Goal: Transaction & Acquisition: Book appointment/travel/reservation

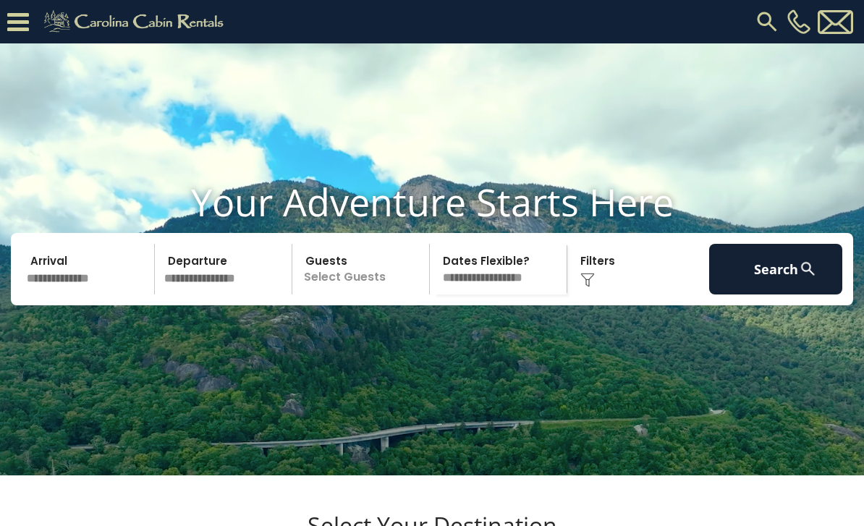
click at [71, 295] on input "text" at bounding box center [88, 269] width 133 height 51
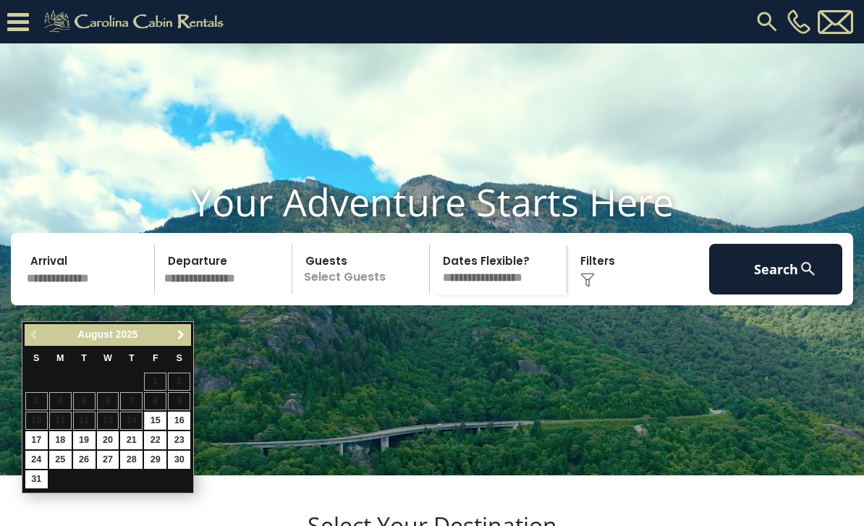
click at [188, 334] on link "Next" at bounding box center [181, 335] width 18 height 18
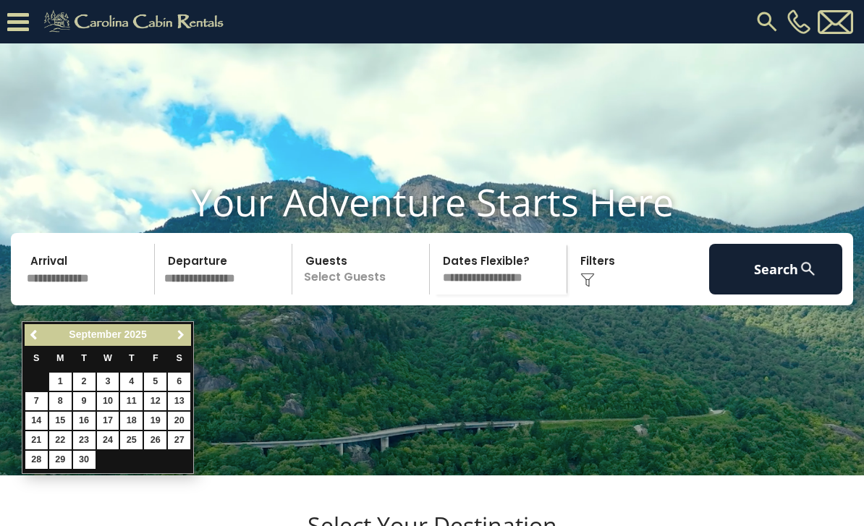
click at [187, 334] on link "Next" at bounding box center [181, 335] width 18 height 18
click at [180, 413] on link "18" at bounding box center [179, 421] width 22 height 18
type input "********"
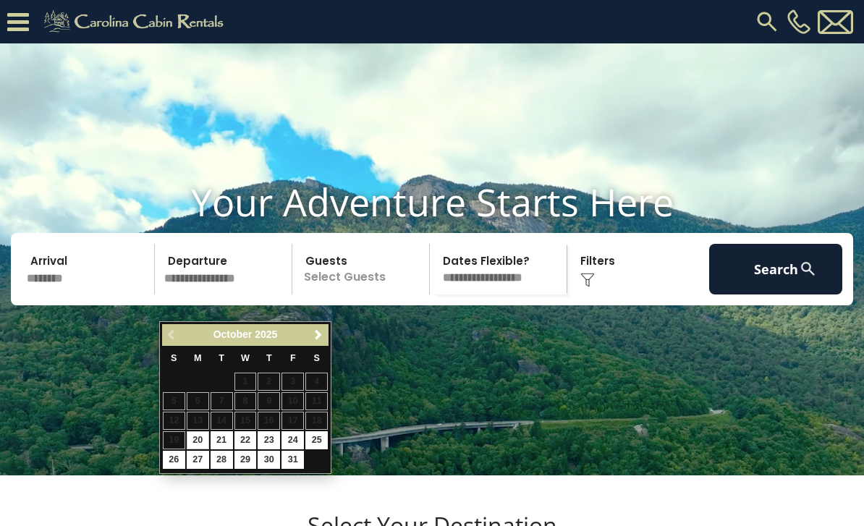
click at [248, 438] on link "22" at bounding box center [245, 440] width 22 height 18
type input "********"
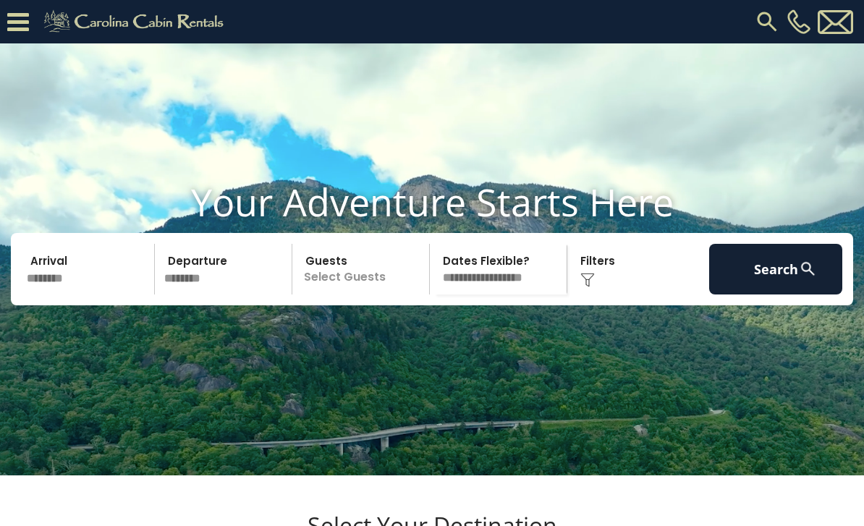
click at [326, 295] on p "Select Guests" at bounding box center [363, 269] width 132 height 51
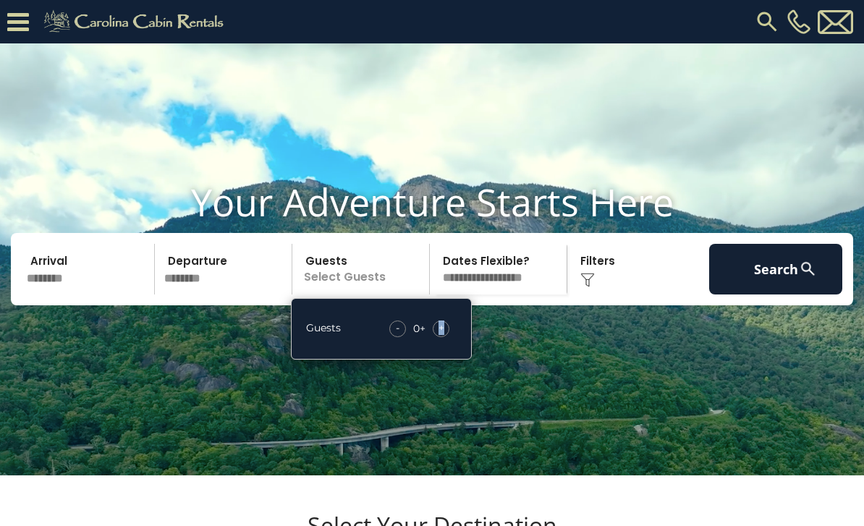
click at [445, 337] on div "+" at bounding box center [441, 329] width 17 height 17
click at [443, 335] on span "+" at bounding box center [442, 328] width 6 height 14
click at [444, 335] on span "+" at bounding box center [442, 328] width 6 height 14
click at [442, 335] on span "+" at bounding box center [442, 328] width 6 height 14
click at [443, 335] on span "+" at bounding box center [442, 328] width 6 height 14
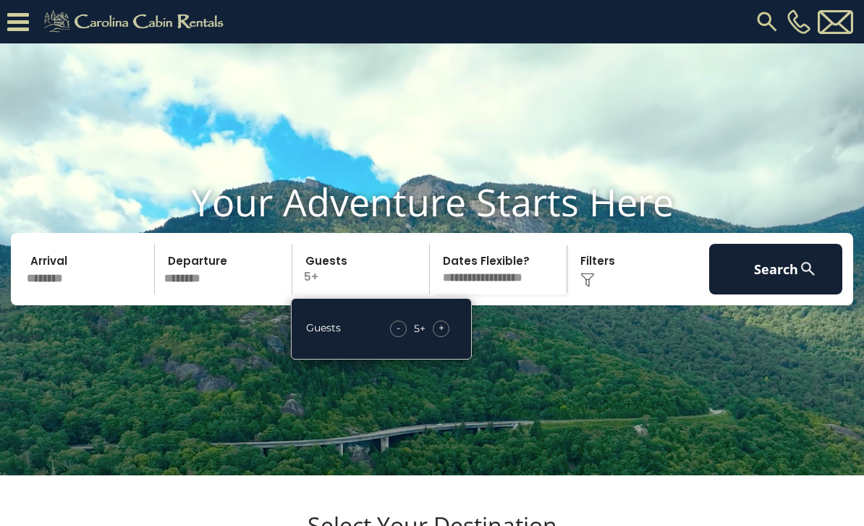
click at [525, 295] on select "**********" at bounding box center [500, 269] width 132 height 51
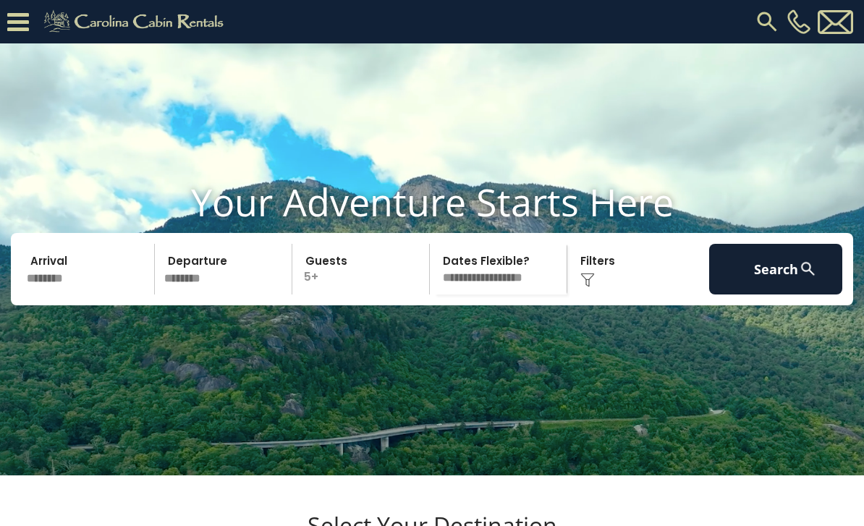
click at [782, 292] on button "Search" at bounding box center [775, 269] width 133 height 51
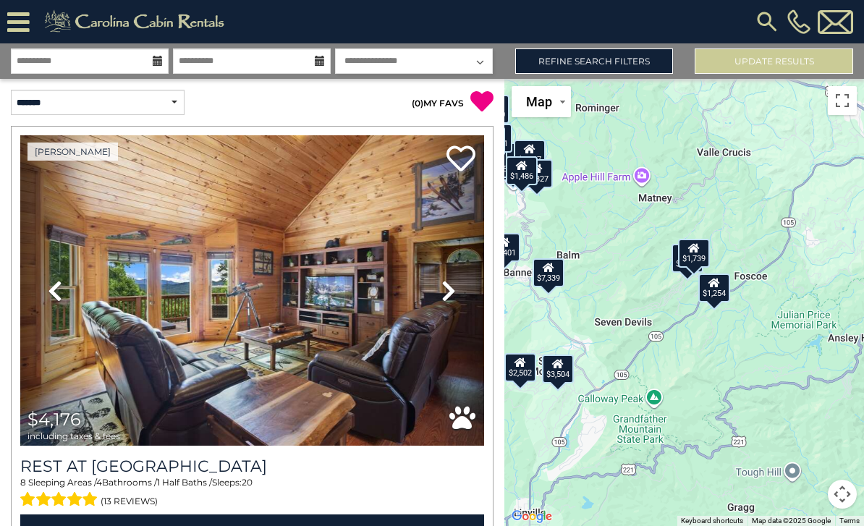
click at [681, 267] on div "$1,739" at bounding box center [694, 253] width 32 height 29
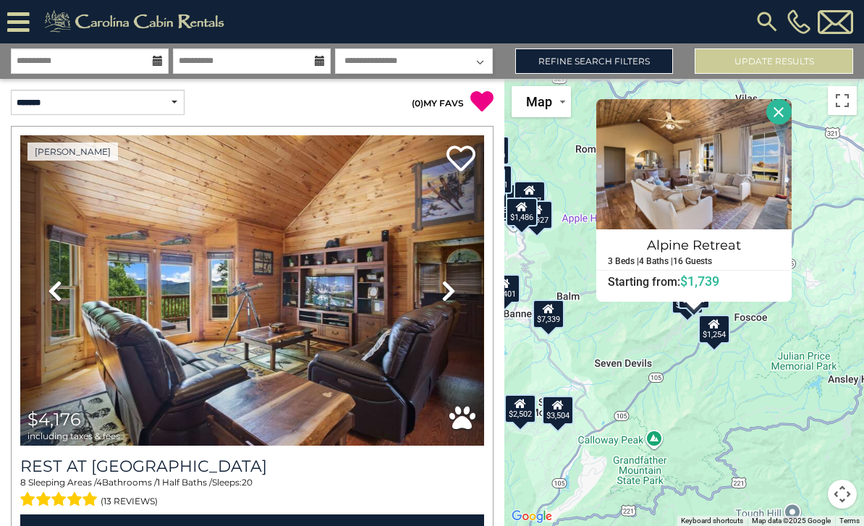
click at [719, 344] on div "$1,254" at bounding box center [715, 329] width 32 height 29
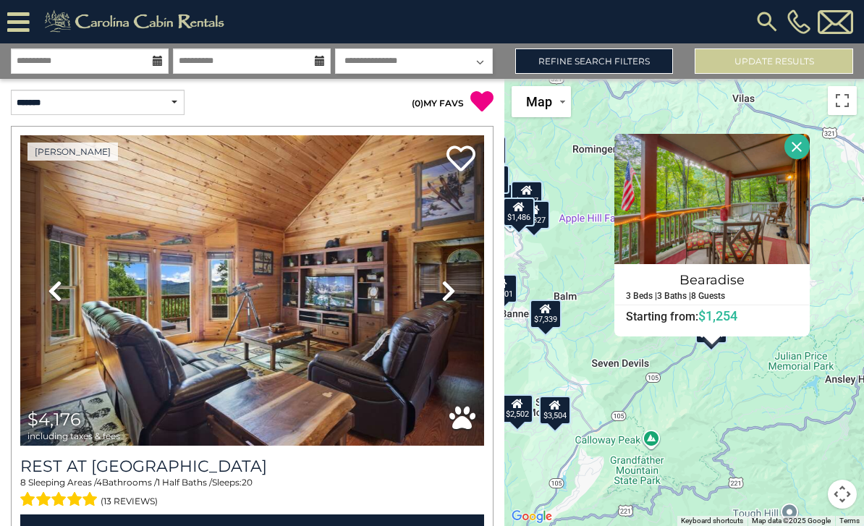
click at [810, 159] on button "Close" at bounding box center [797, 146] width 25 height 25
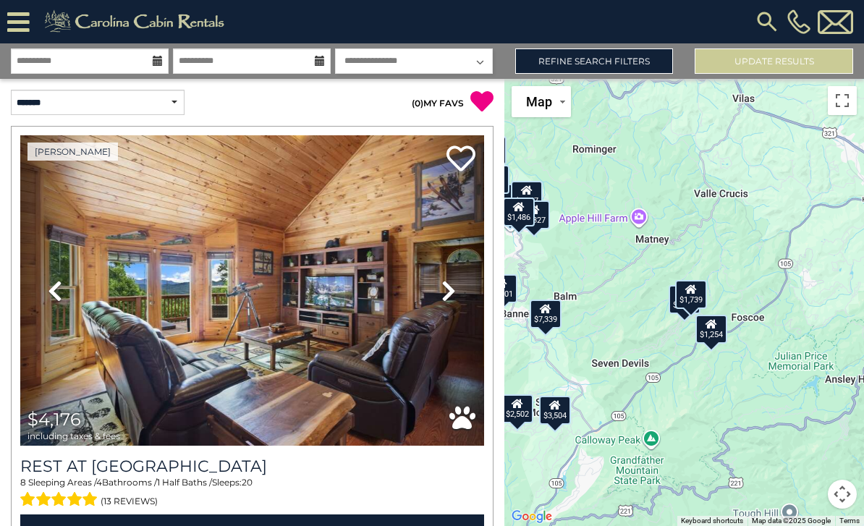
click at [679, 350] on div "$4,176 $2,556 $2,564 $964 $1,377 $3,685 $2,652 $7,339 $2,071 $1,939 $2,481 $1,2…" at bounding box center [684, 302] width 360 height 447
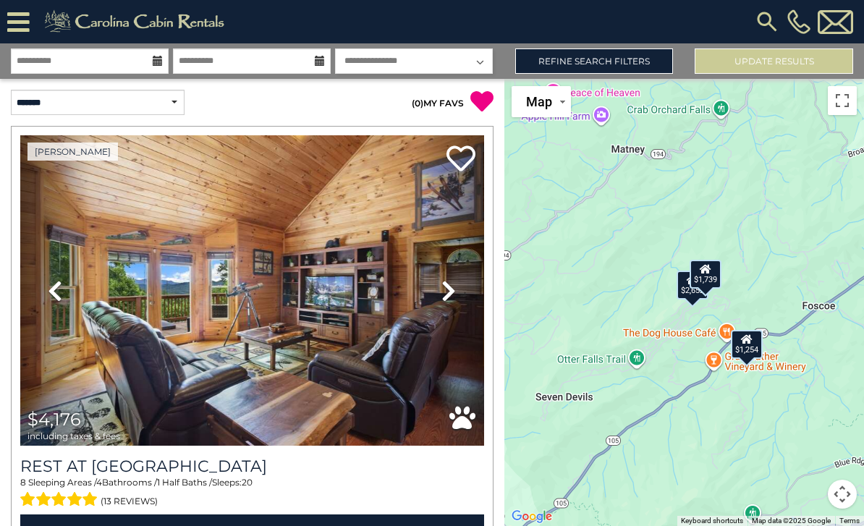
click at [691, 300] on div "$2,652" at bounding box center [693, 285] width 32 height 29
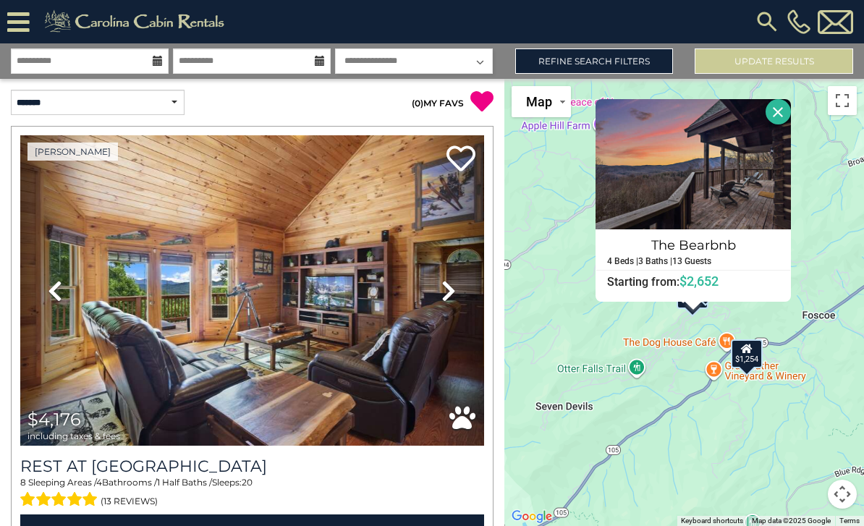
click at [791, 124] on button "Close" at bounding box center [778, 111] width 25 height 25
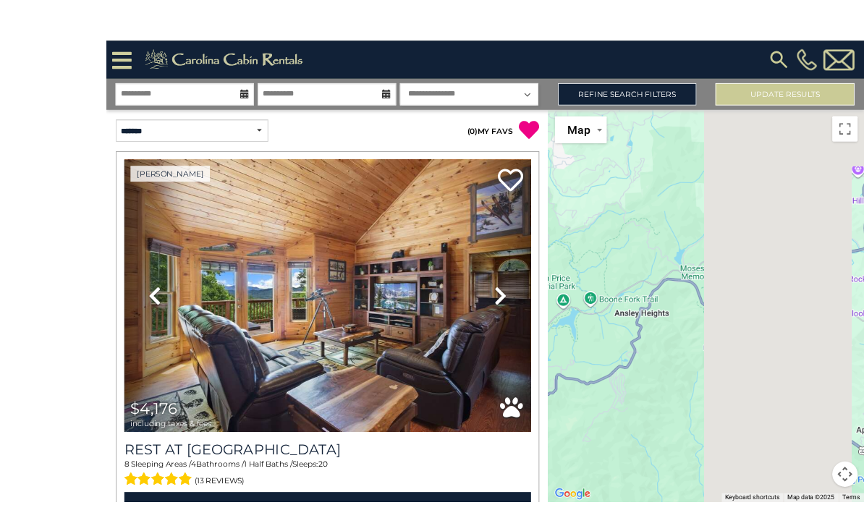
scroll to position [21, 0]
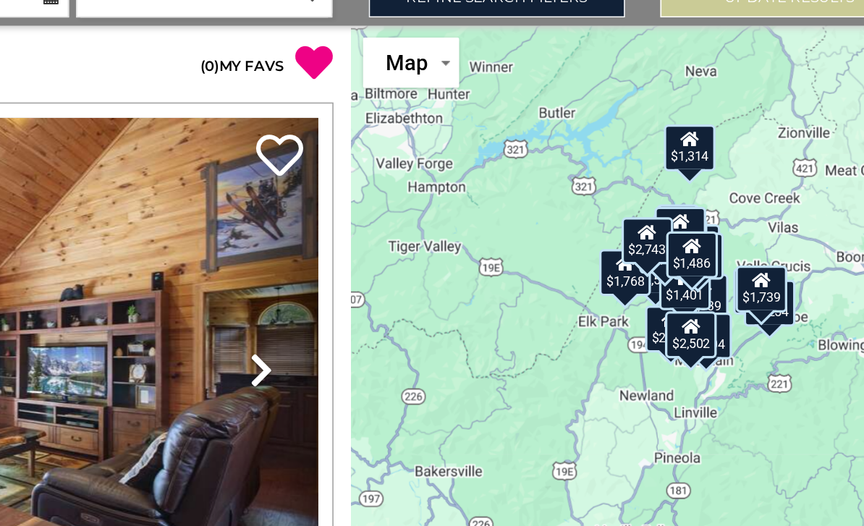
scroll to position [22, 0]
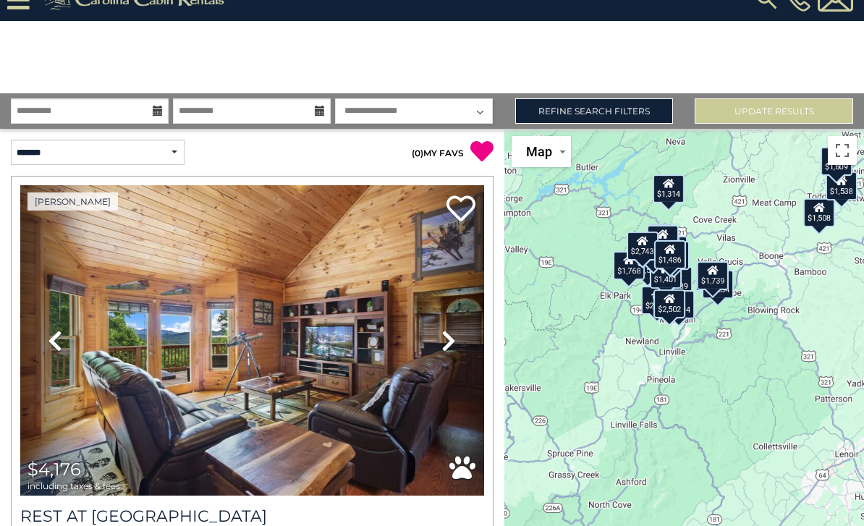
click at [756, 329] on div "$4,176 $2,556 $2,564 $964 $1,377 $3,685 $2,652 $7,339 $2,071 $1,939 $2,481 $1,2…" at bounding box center [684, 352] width 360 height 447
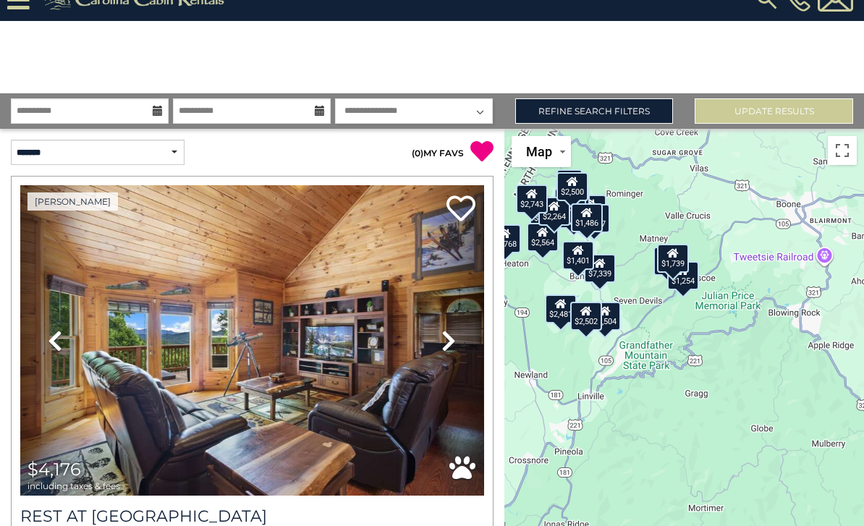
click at [732, 325] on div "$4,176 $2,556 $2,564 $964 $1,377 $3,685 $2,652 $7,339 $2,071 $1,939 $2,481 $1,2…" at bounding box center [684, 352] width 360 height 447
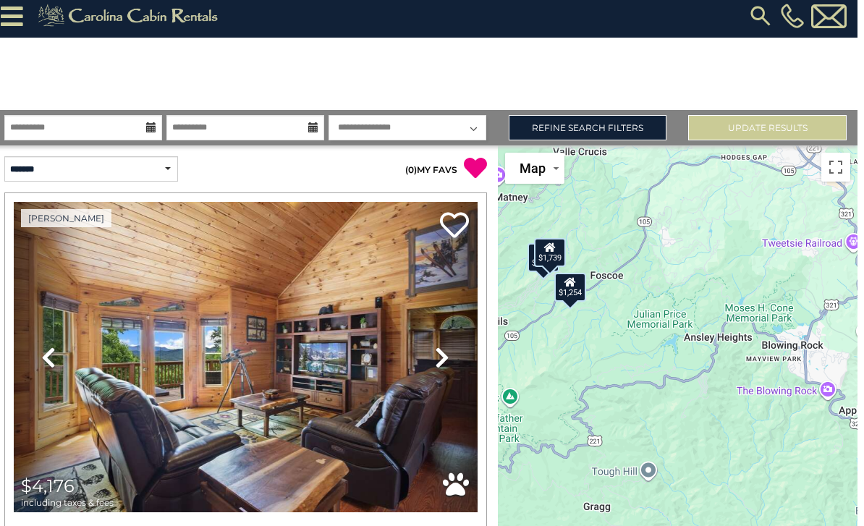
scroll to position [8, 0]
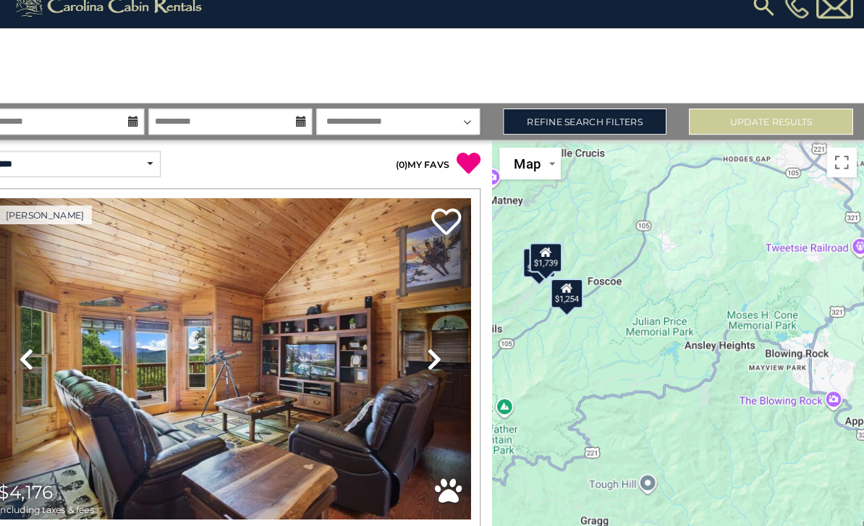
click at [776, 303] on div "$4,176 $2,556 $2,564 $964 $1,377 $3,685 $2,652 $7,339 $2,071 $1,939 $2,481 $1,2…" at bounding box center [684, 366] width 360 height 447
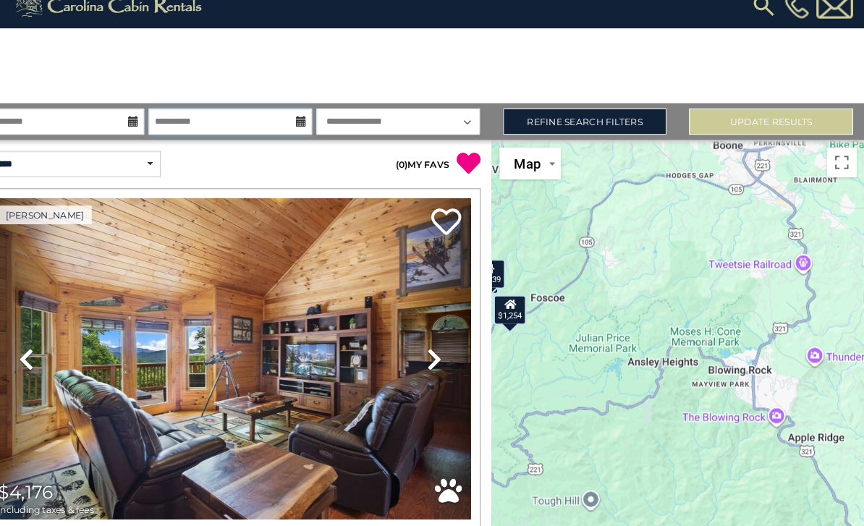
click at [193, 124] on input "**********" at bounding box center [252, 125] width 158 height 25
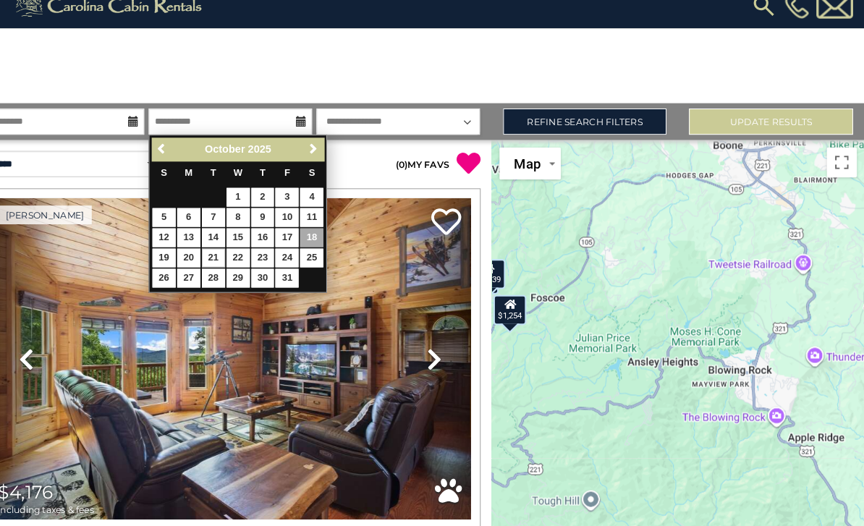
click at [224, 248] on link "21" at bounding box center [235, 257] width 22 height 18
type input "********"
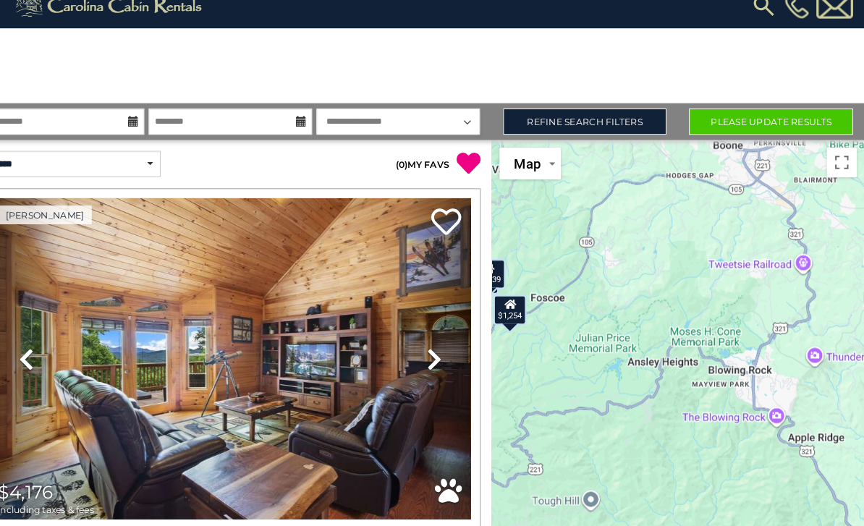
click at [777, 117] on button "Please Update Results" at bounding box center [774, 125] width 159 height 25
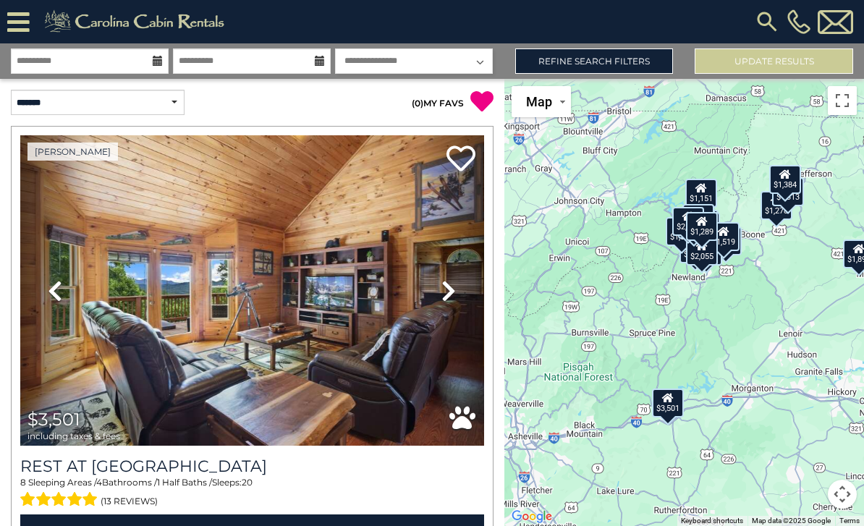
click at [755, 286] on div "$3,501 $2,177 $2,113 $820 $1,176 $3,024 $2,232 $5,766 $1,751 $1,682 $2,079 $1,1…" at bounding box center [684, 302] width 360 height 447
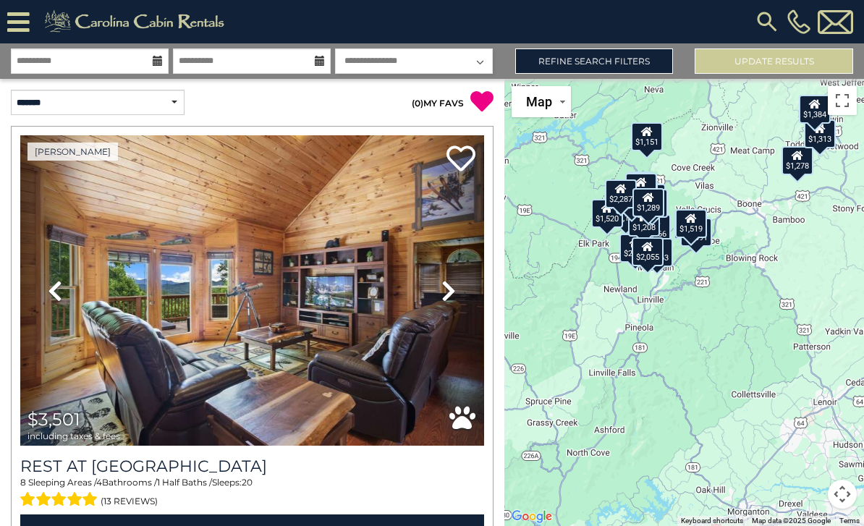
click at [739, 276] on div "$3,501 $2,177 $2,113 $820 $1,176 $3,024 $2,232 $5,766 $1,751 $1,682 $2,079 $1,1…" at bounding box center [684, 302] width 360 height 447
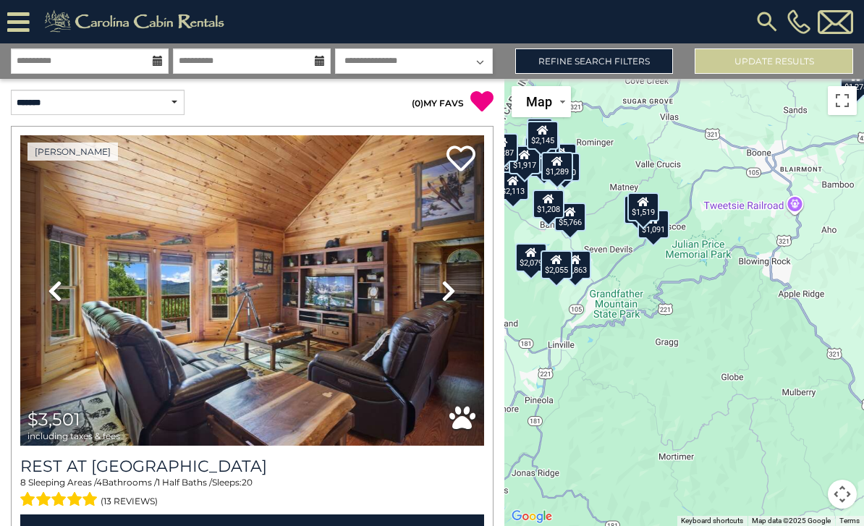
click at [747, 255] on div "$3,501 $2,177 $2,113 $820 $1,176 $3,024 $2,232 $5,766 $1,751 $1,682 $2,079 $1,1…" at bounding box center [684, 302] width 360 height 447
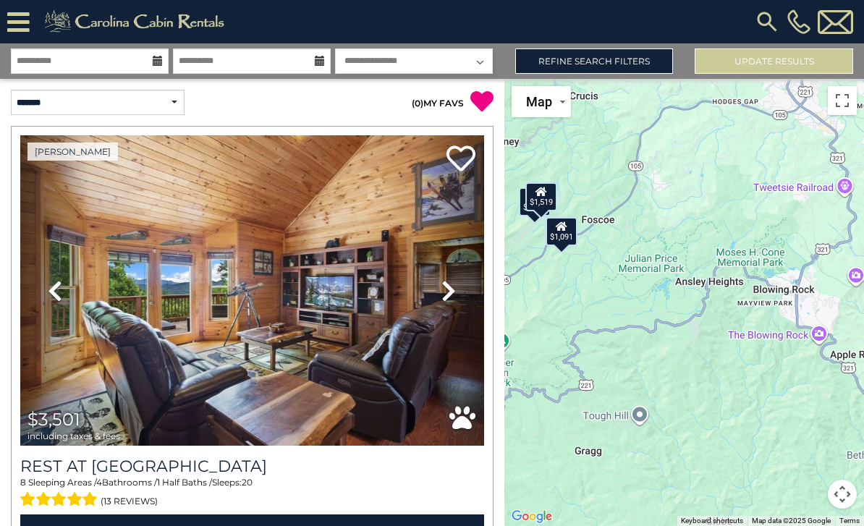
click at [567, 232] on icon at bounding box center [563, 226] width 12 height 10
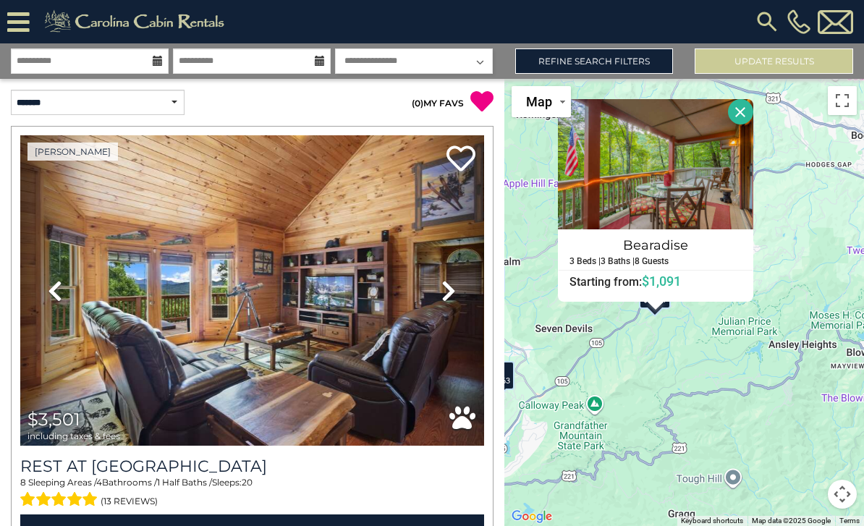
click at [753, 124] on button "Close" at bounding box center [740, 111] width 25 height 25
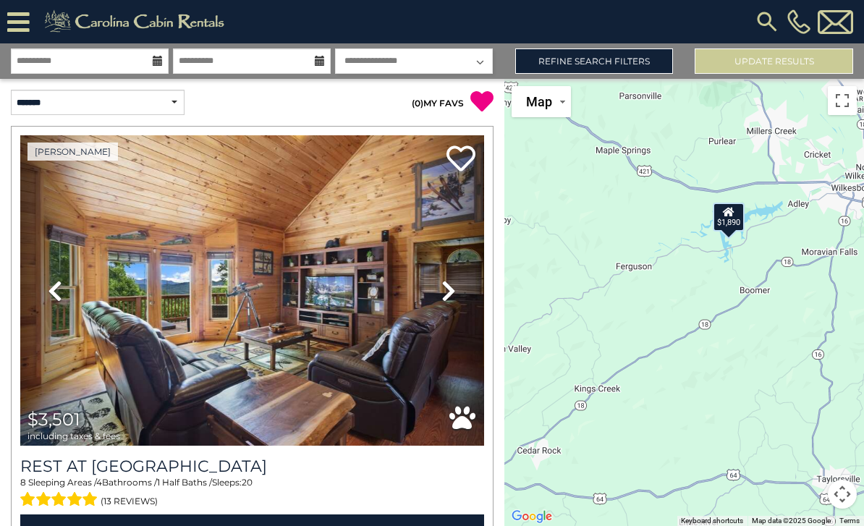
click at [730, 232] on div "$1,890" at bounding box center [729, 217] width 32 height 29
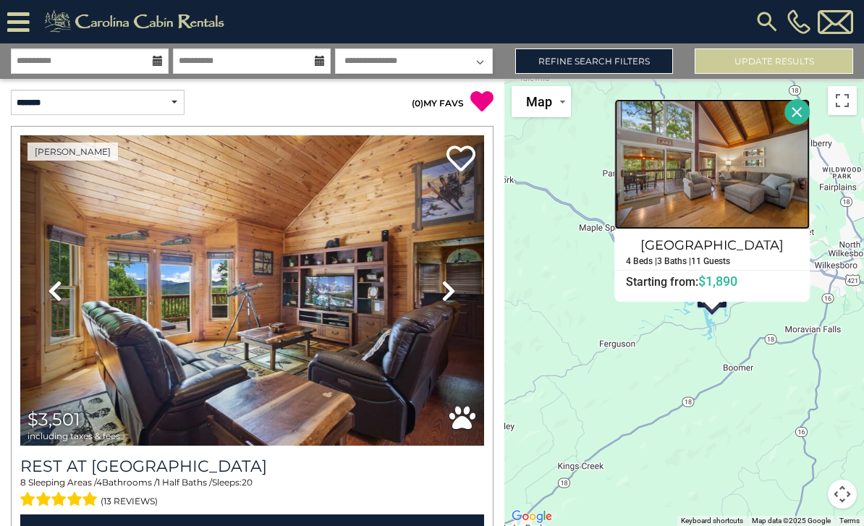
click at [743, 229] on img at bounding box center [711, 164] width 195 height 130
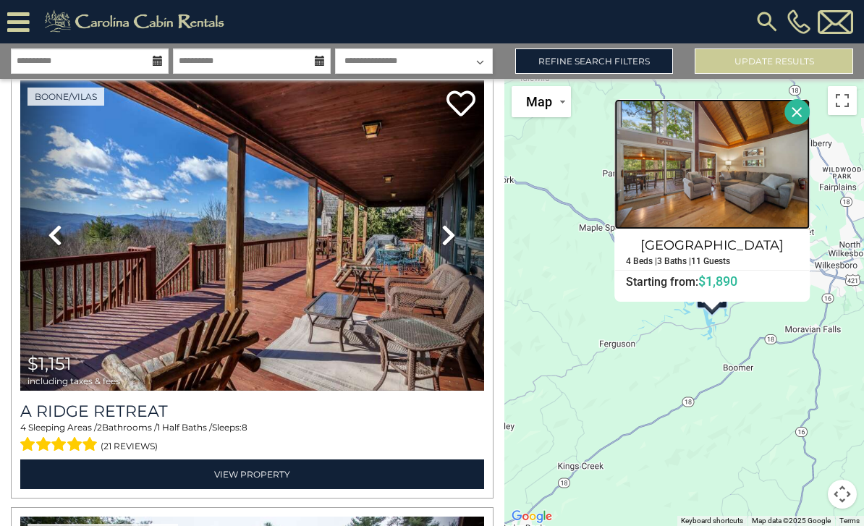
scroll to position [6172, 0]
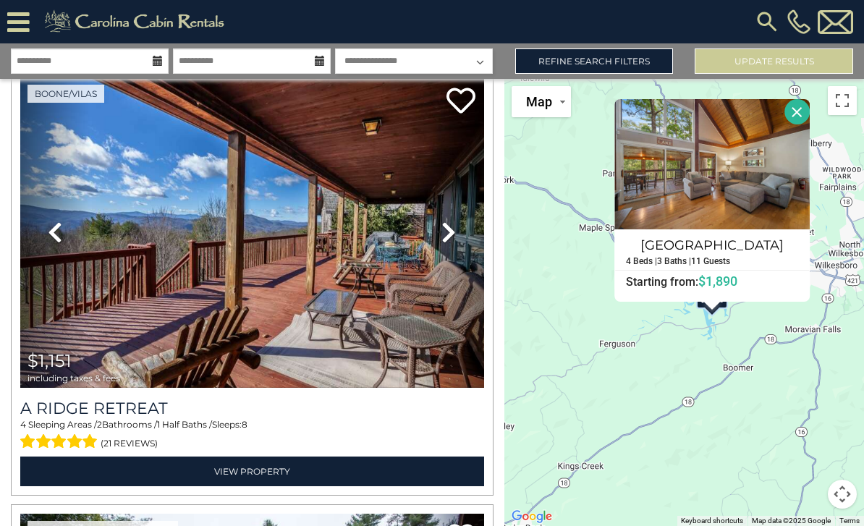
click at [441, 244] on icon at bounding box center [448, 232] width 14 height 23
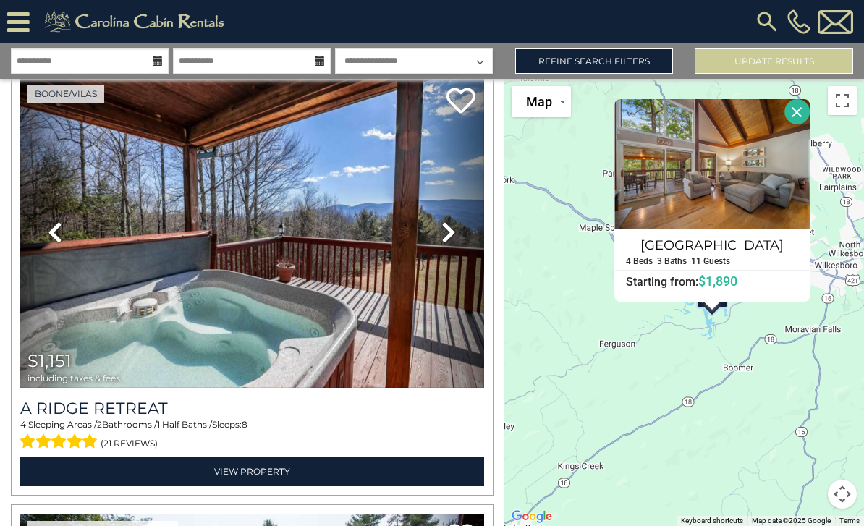
click at [445, 258] on link "Next" at bounding box center [448, 232] width 69 height 310
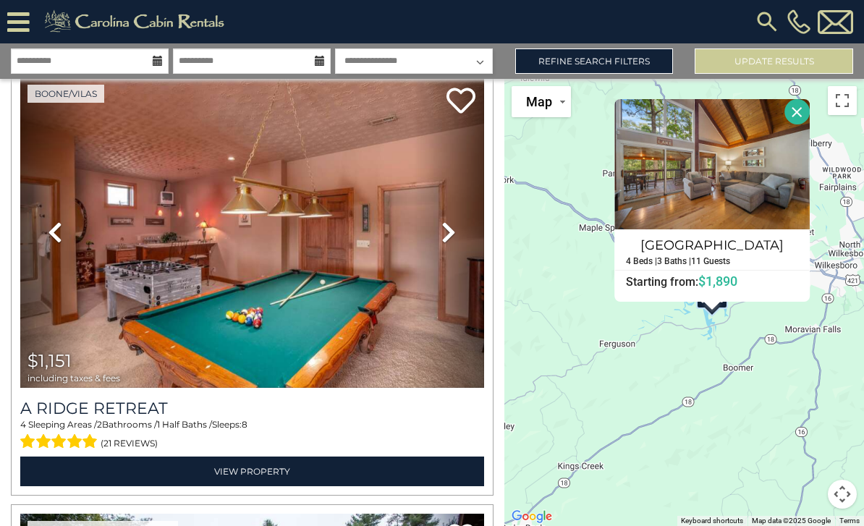
click at [457, 242] on link "Next" at bounding box center [448, 232] width 69 height 310
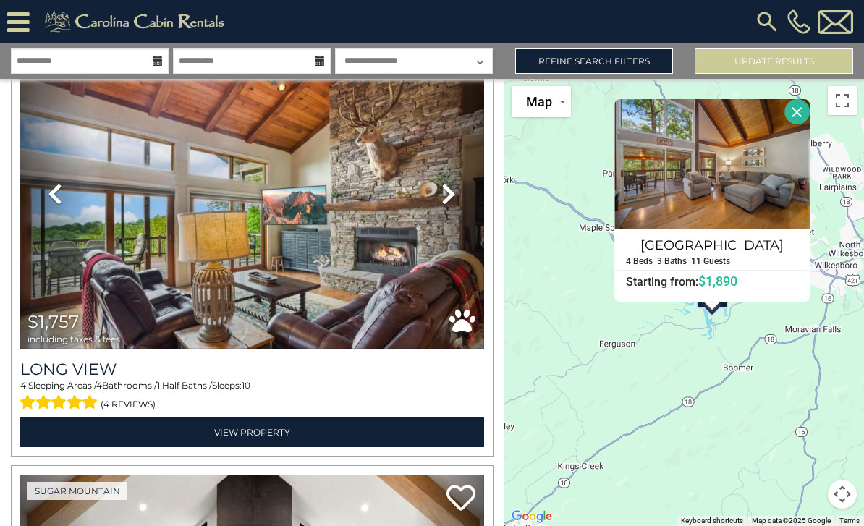
scroll to position [9704, 0]
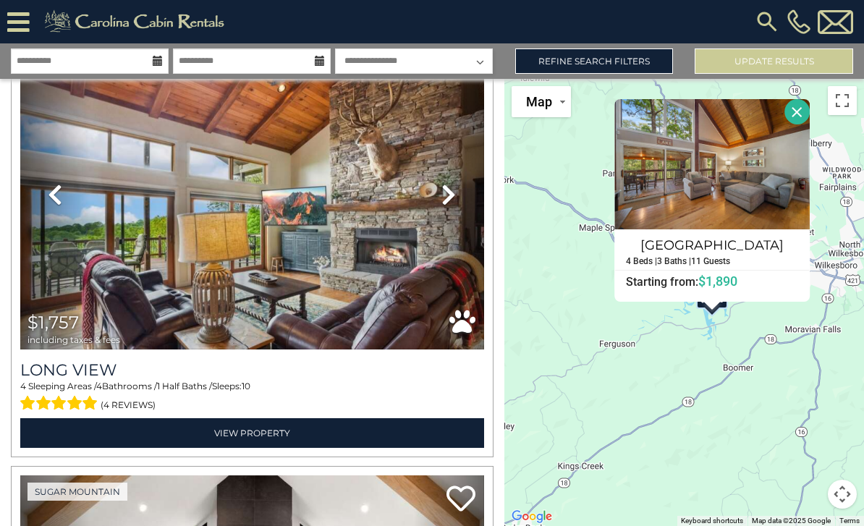
click at [453, 206] on icon at bounding box center [448, 194] width 14 height 23
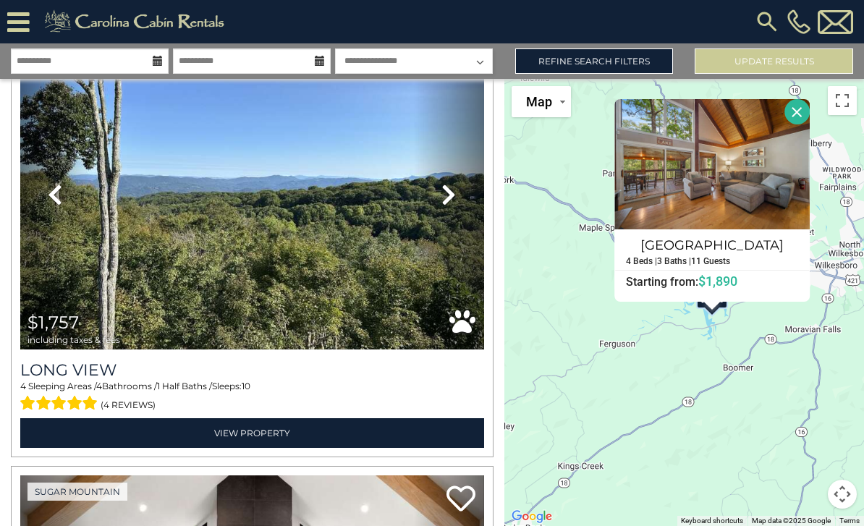
click at [447, 206] on icon at bounding box center [448, 194] width 14 height 23
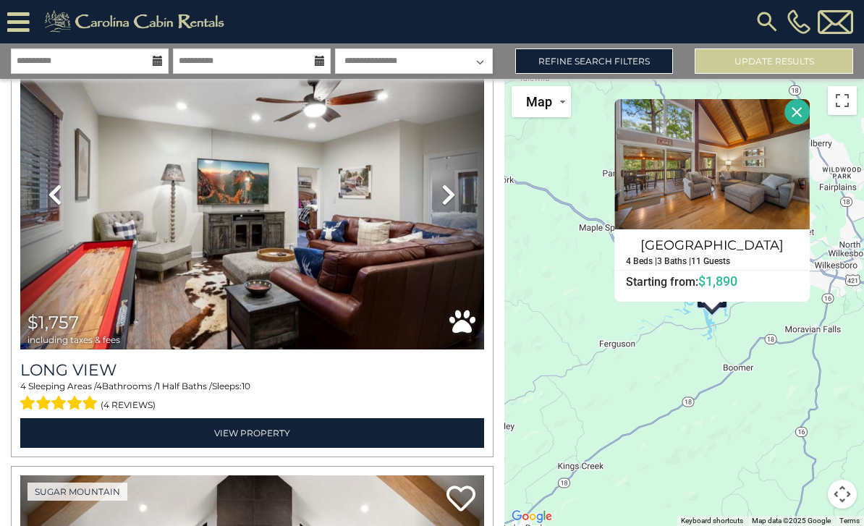
click at [449, 204] on icon at bounding box center [448, 194] width 14 height 23
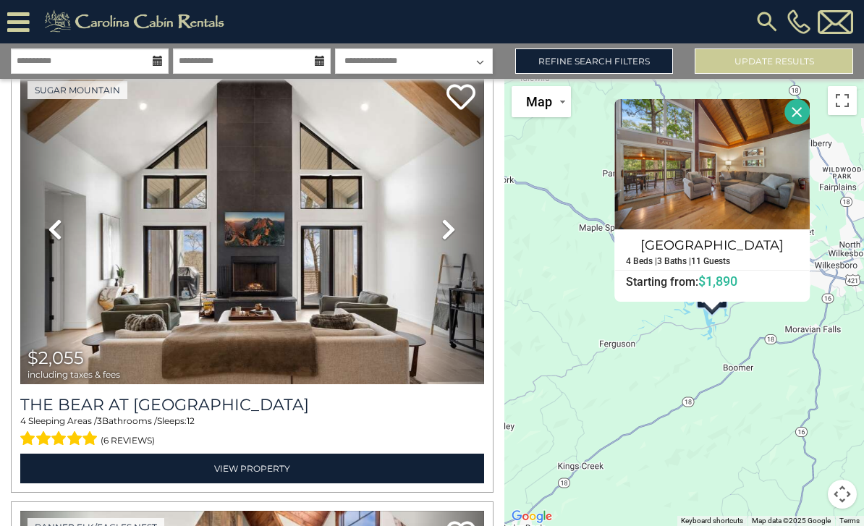
scroll to position [10108, 0]
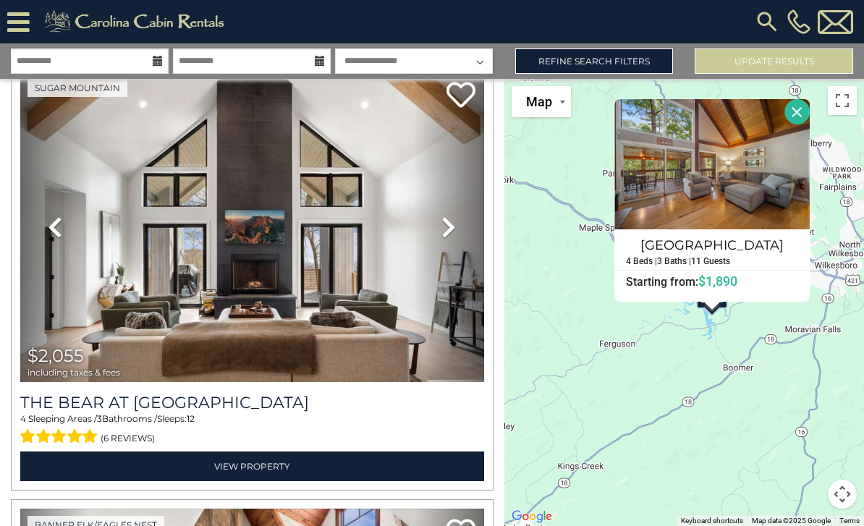
click at [453, 234] on icon at bounding box center [448, 227] width 14 height 23
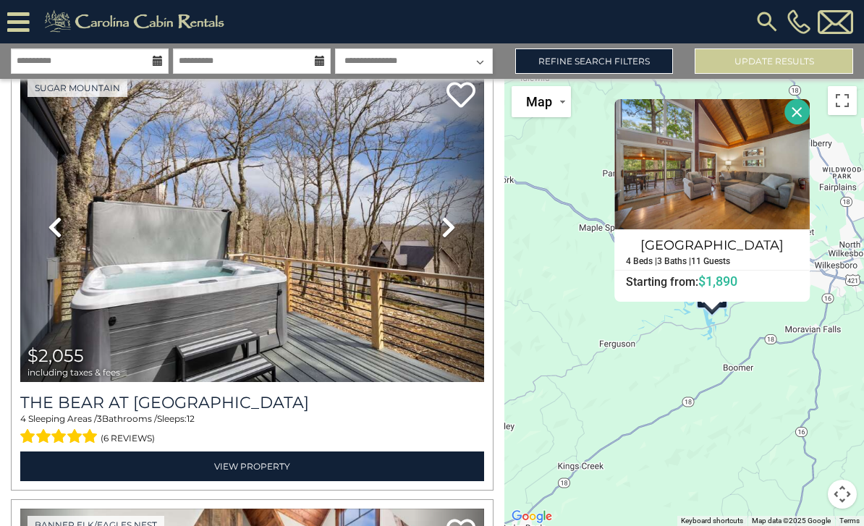
click at [444, 239] on icon at bounding box center [448, 227] width 14 height 23
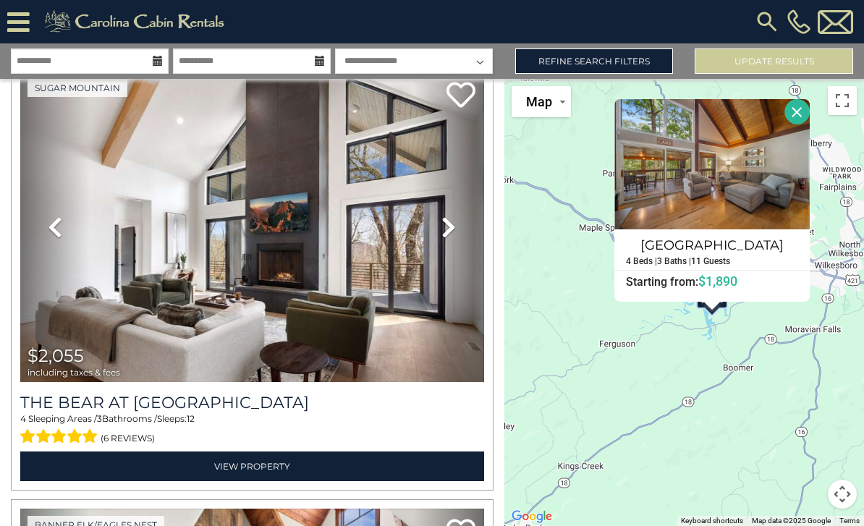
click at [62, 232] on icon at bounding box center [55, 227] width 14 height 23
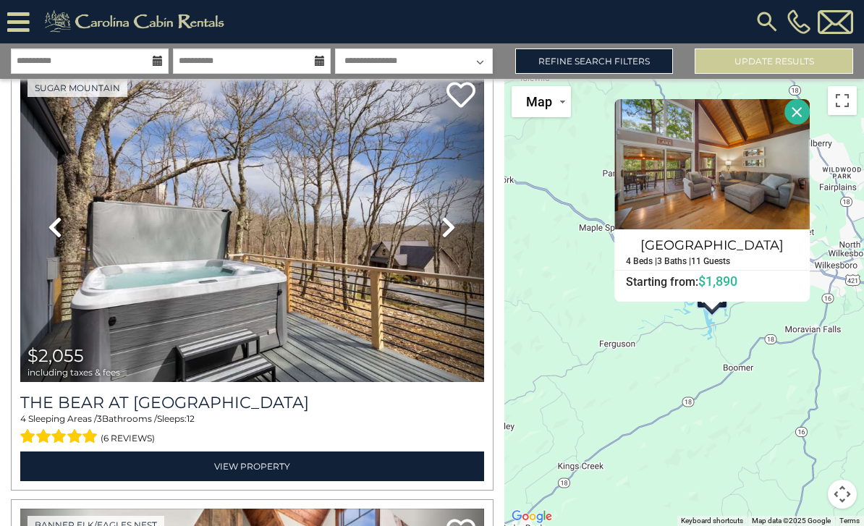
click at [441, 242] on link "Next" at bounding box center [448, 227] width 69 height 310
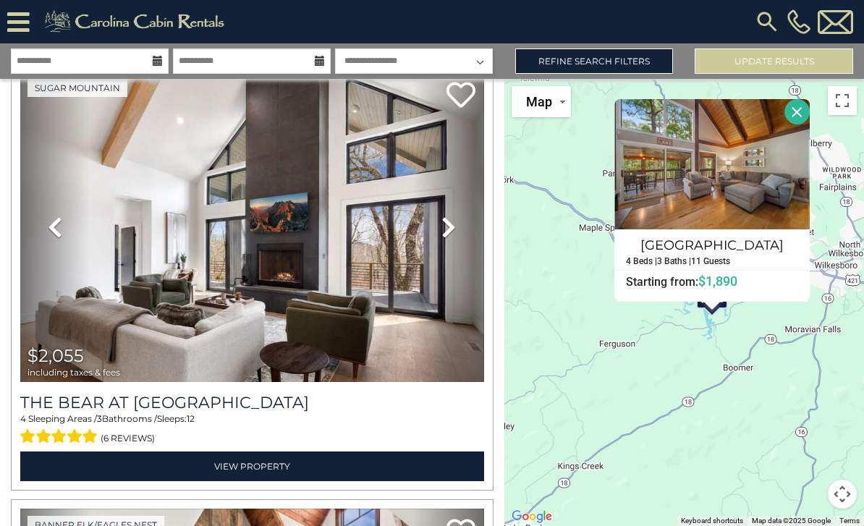
click at [54, 239] on icon at bounding box center [55, 227] width 14 height 23
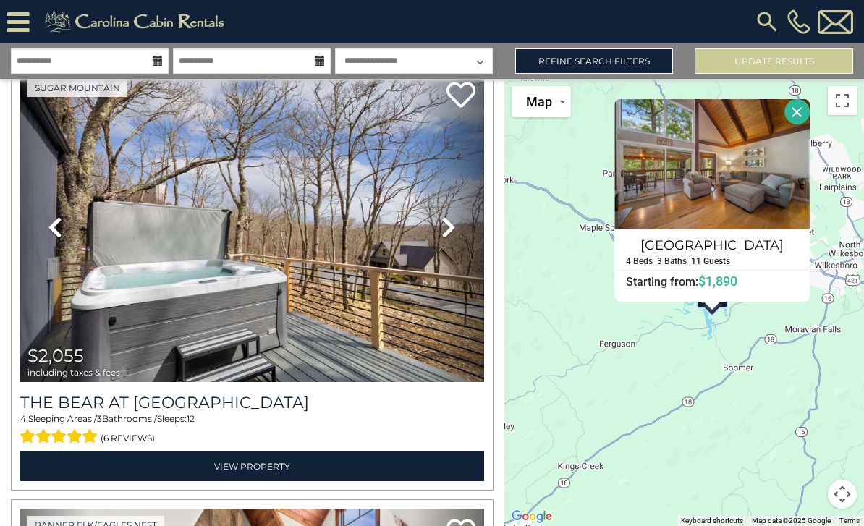
click at [444, 239] on icon at bounding box center [448, 227] width 14 height 23
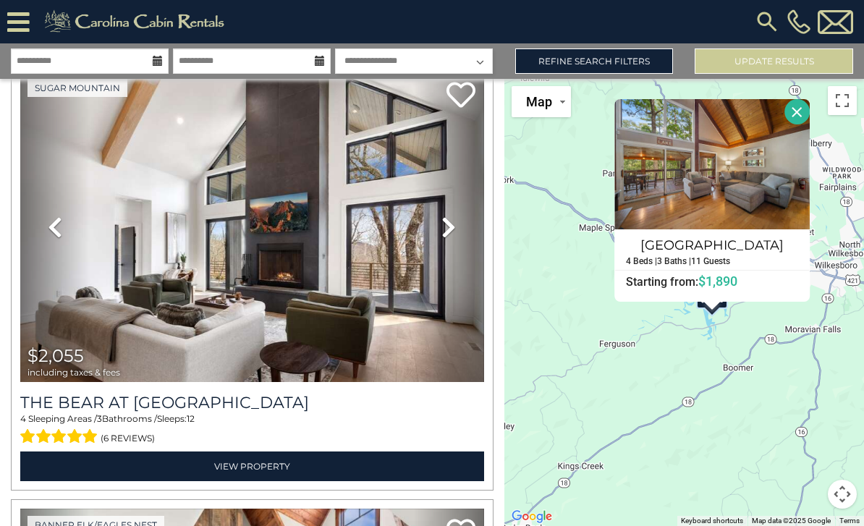
click at [447, 237] on icon at bounding box center [448, 227] width 14 height 23
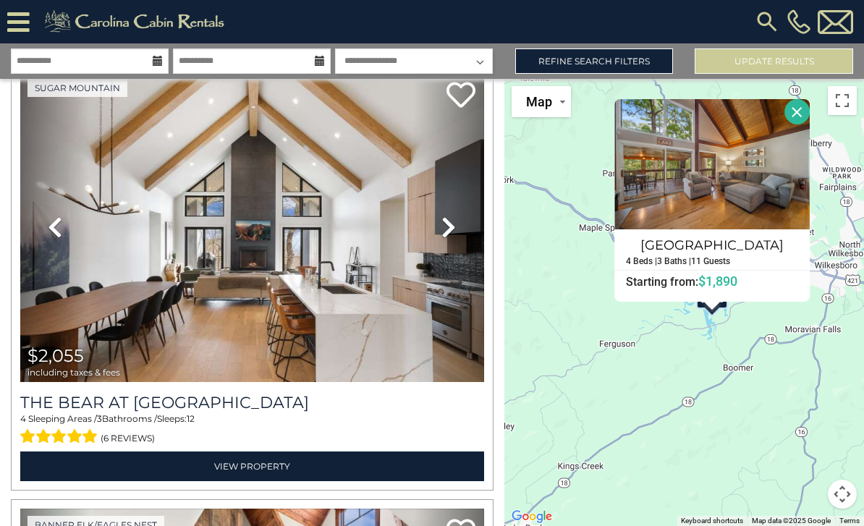
click at [454, 239] on icon at bounding box center [448, 227] width 14 height 23
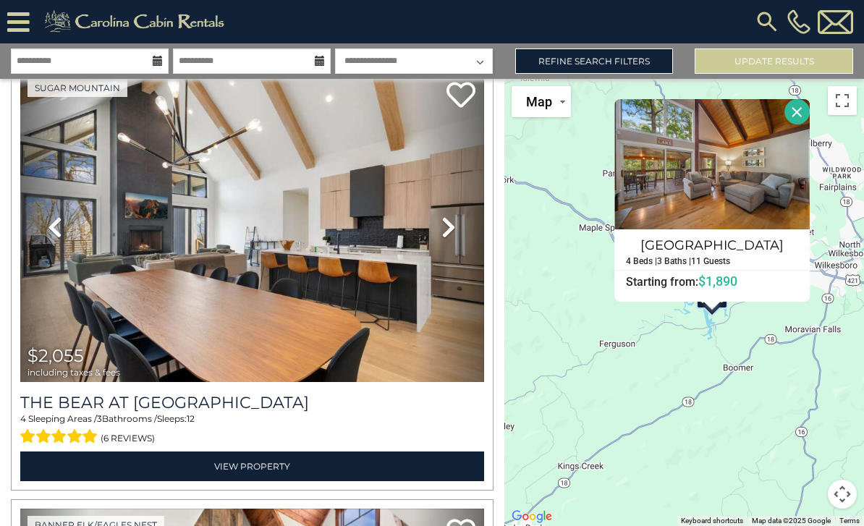
click at [437, 241] on link "Next" at bounding box center [448, 227] width 69 height 310
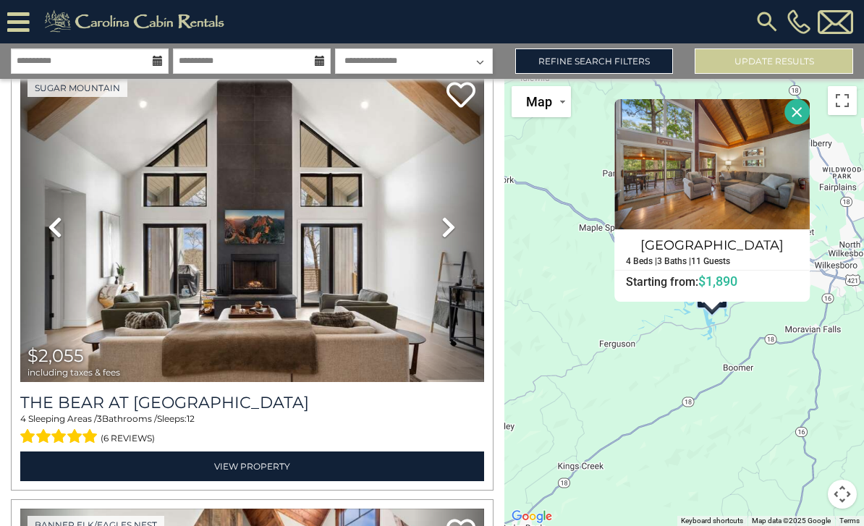
click at [447, 249] on link "Next" at bounding box center [448, 227] width 69 height 310
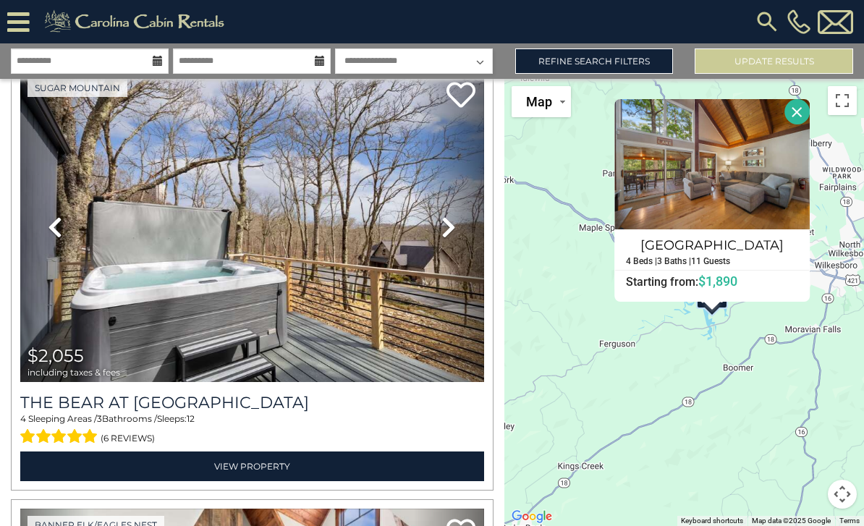
click at [452, 234] on icon at bounding box center [448, 227] width 14 height 23
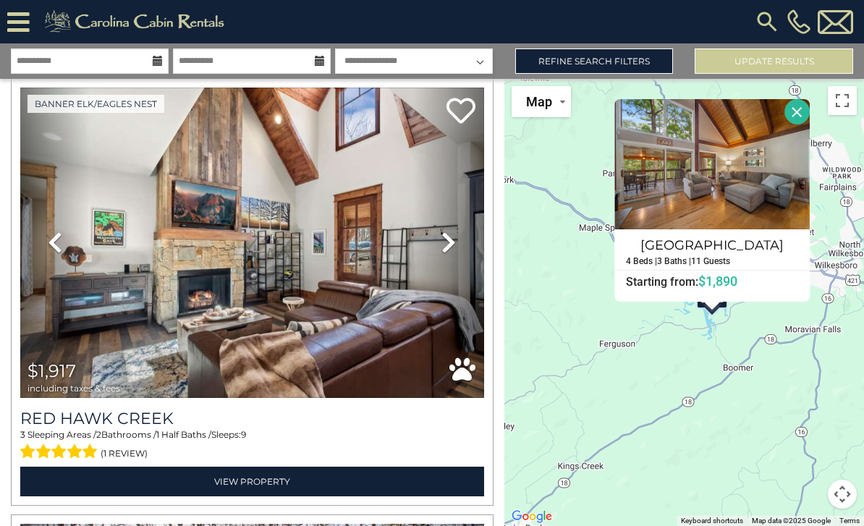
scroll to position [10527, 0]
